Goal: Task Accomplishment & Management: Manage account settings

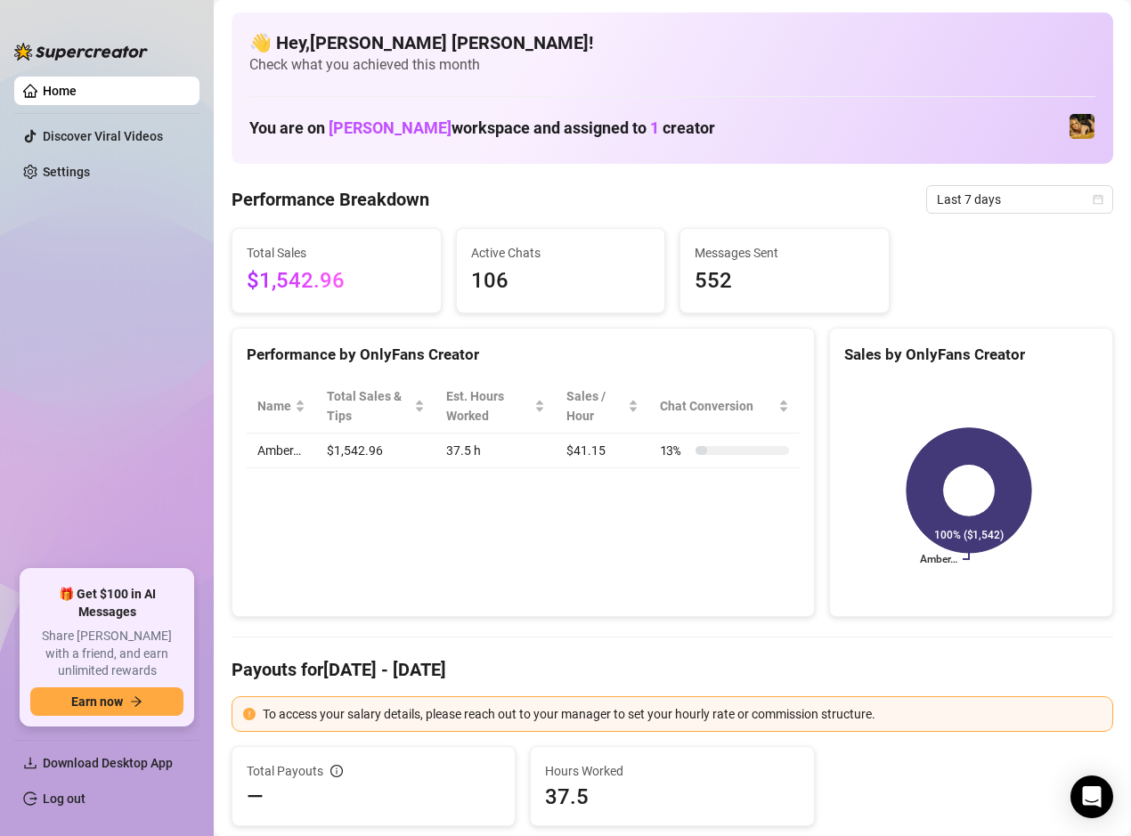
click at [72, 796] on link "Log out" at bounding box center [64, 799] width 43 height 14
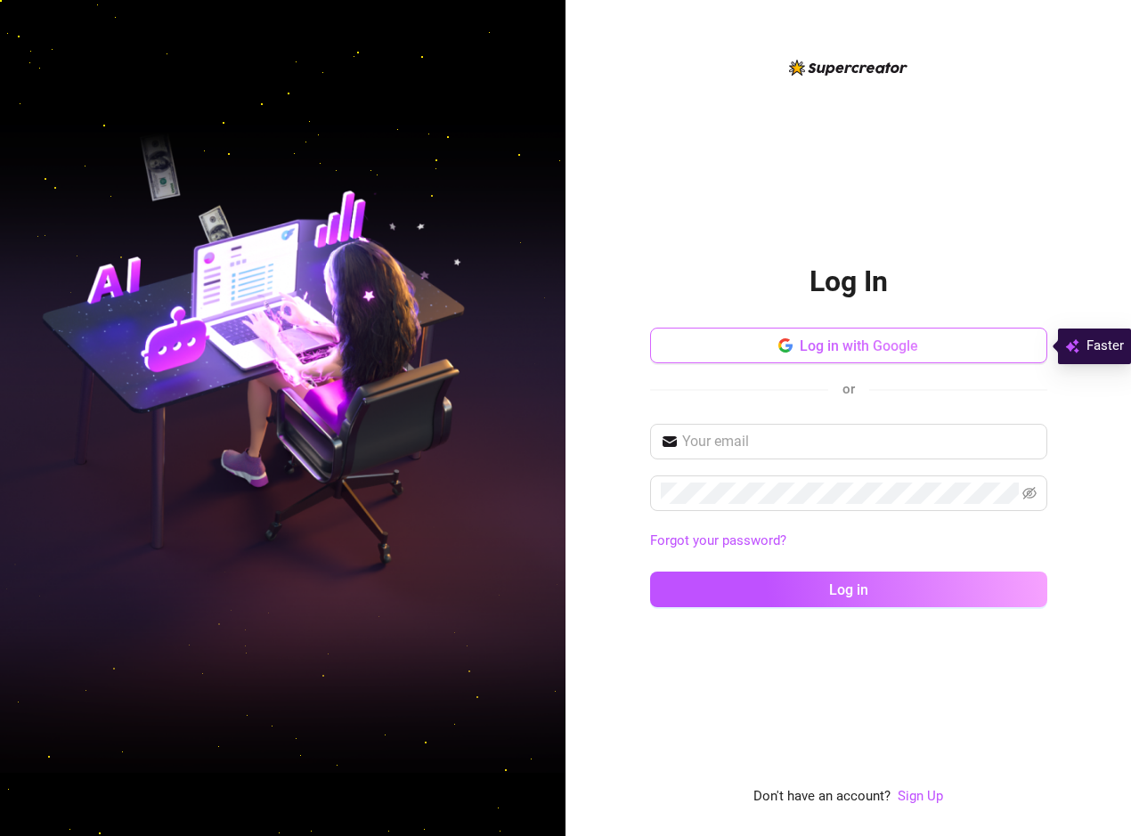
click at [872, 343] on span "Log in with Google" at bounding box center [859, 345] width 118 height 17
